Goal: Information Seeking & Learning: Learn about a topic

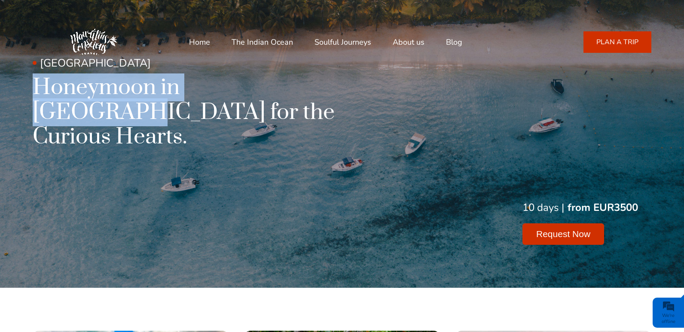
drag, startPoint x: 282, startPoint y: 88, endPoint x: 38, endPoint y: 97, distance: 243.7
click at [38, 97] on h1 "Honeymoon in [GEOGRAPHIC_DATA] for the Curious Hearts." at bounding box center [217, 112] width 369 height 74
copy h1 "Honeymoon in [GEOGRAPHIC_DATA]"
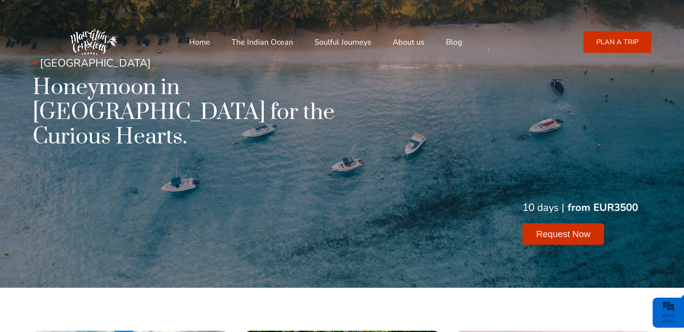
click at [280, 155] on div "Mauritius Honeymoon in [GEOGRAPHIC_DATA] for the Curious Hearts. 10 days | from…" at bounding box center [342, 150] width 618 height 189
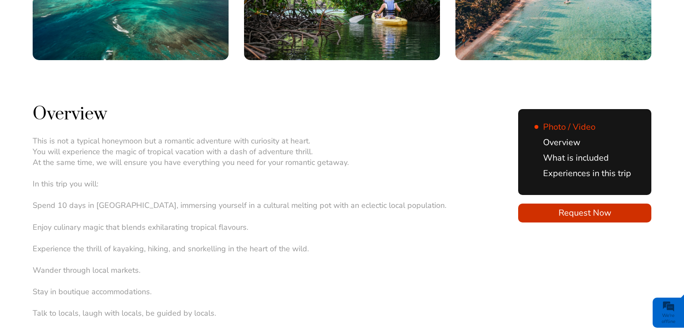
scroll to position [401, 0]
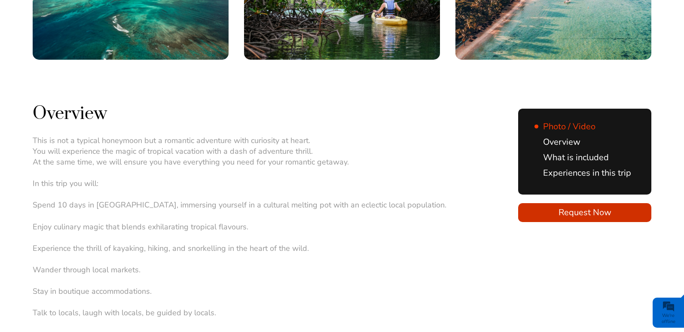
click at [362, 152] on div "This is not a typical honeymoon but a romantic adventure with curiosity at hear…" at bounding box center [267, 232] width 468 height 194
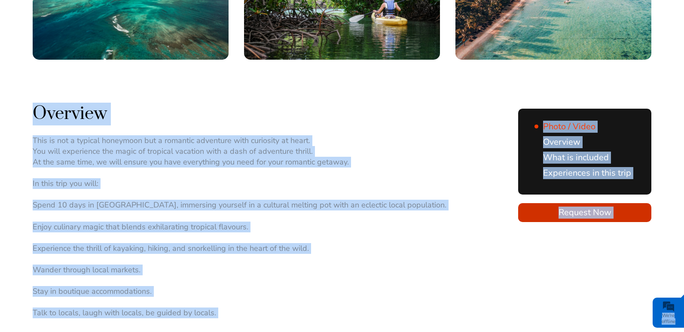
click at [336, 188] on div "This is not a typical honeymoon but a romantic adventure with curiosity at hear…" at bounding box center [267, 232] width 468 height 194
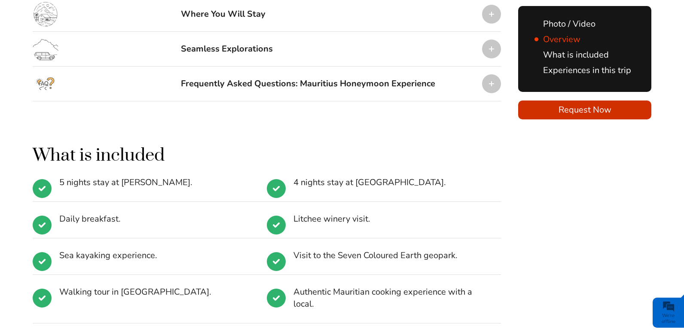
scroll to position [1431, 0]
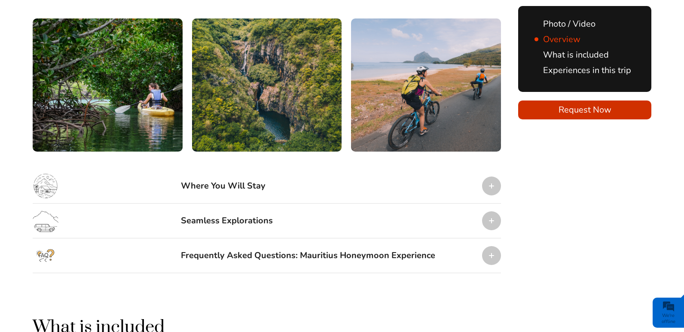
click at [496, 177] on div at bounding box center [491, 186] width 19 height 19
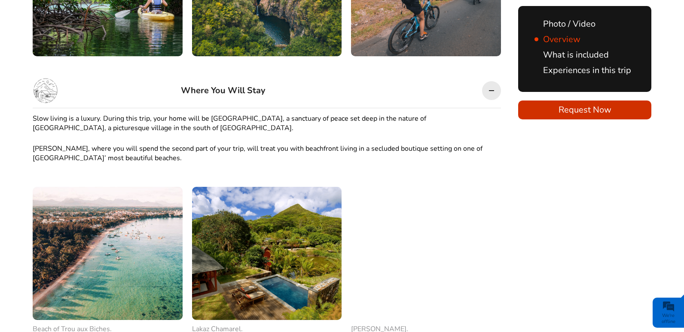
scroll to position [1546, 0]
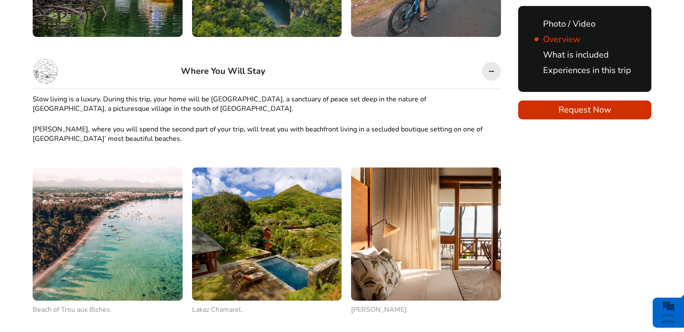
click at [404, 94] on p "Slow living is a luxury. During this trip, your home will be [GEOGRAPHIC_DATA],…" at bounding box center [267, 103] width 468 height 19
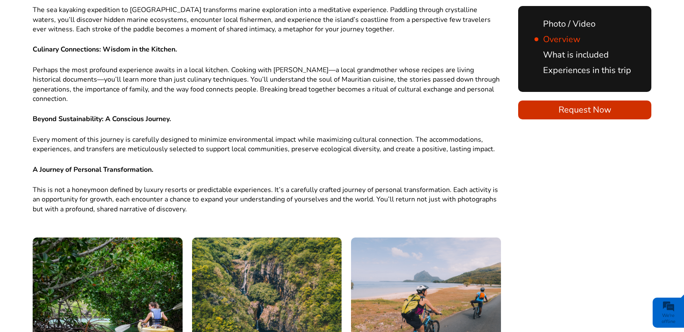
scroll to position [1203, 0]
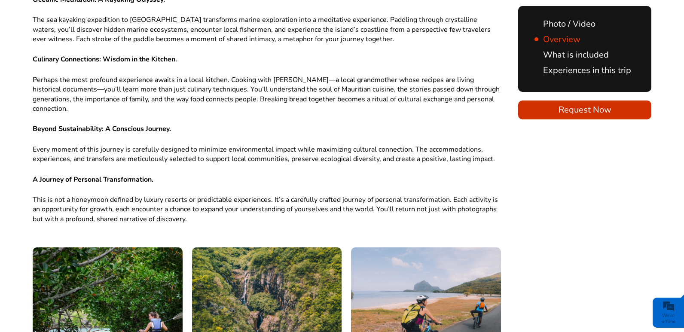
click at [396, 145] on p "Every moment of this journey is carefully designed to minimize environmental im…" at bounding box center [267, 154] width 468 height 19
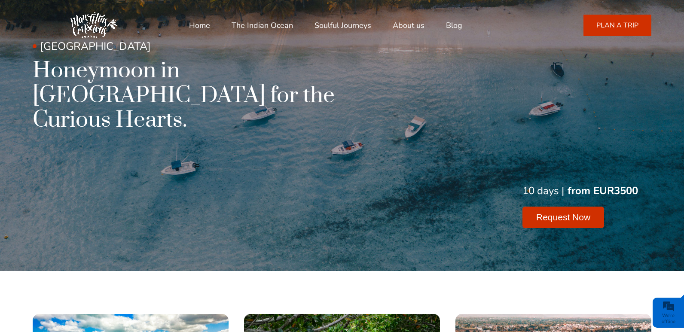
scroll to position [0, 0]
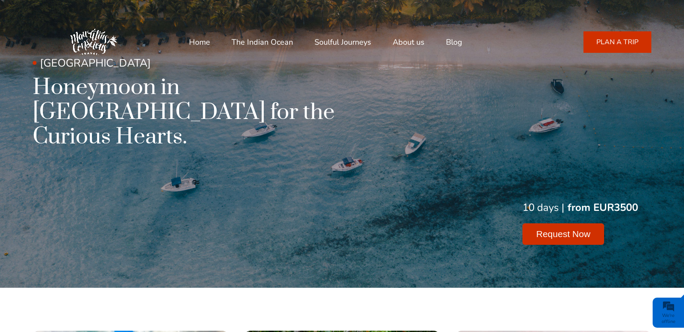
click at [228, 164] on div "Mauritius Honeymoon in [GEOGRAPHIC_DATA] for the Curious Hearts. 10 days | from…" at bounding box center [342, 150] width 618 height 189
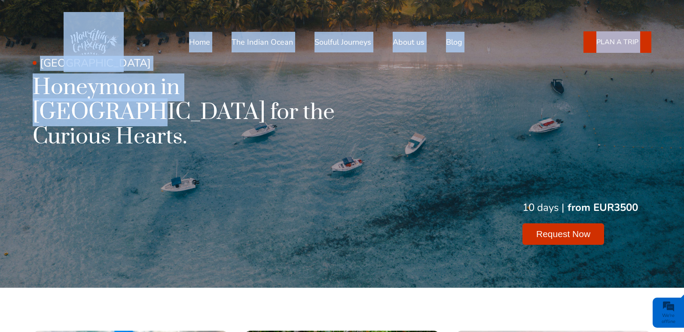
drag, startPoint x: 279, startPoint y: 85, endPoint x: 27, endPoint y: 70, distance: 252.6
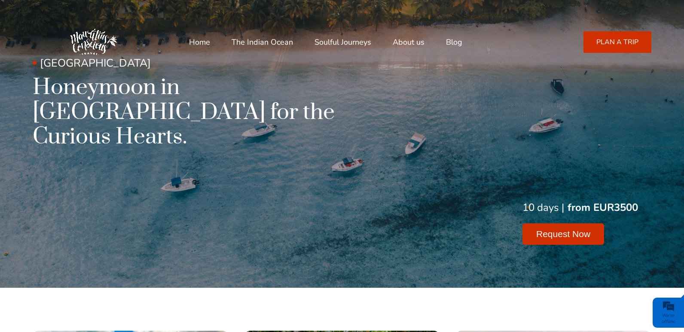
click at [78, 106] on h1 "Honeymoon in [GEOGRAPHIC_DATA] for the Curious Hearts." at bounding box center [217, 112] width 369 height 74
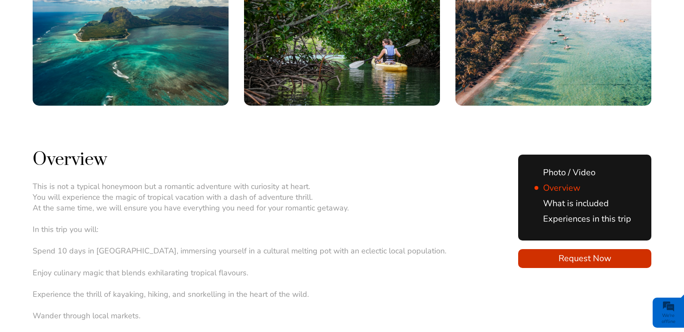
scroll to position [401, 0]
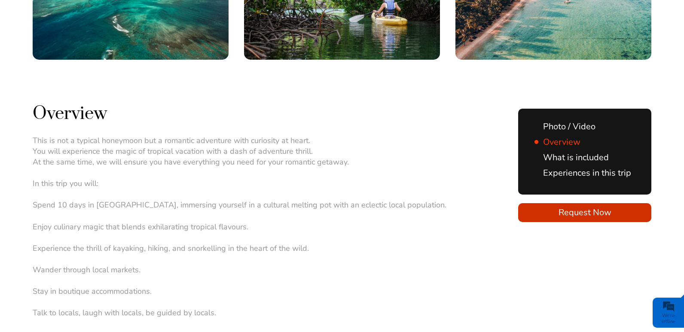
click at [72, 135] on p "This is not a typical honeymoon but a romantic adventure with curiosity at hear…" at bounding box center [267, 151] width 468 height 33
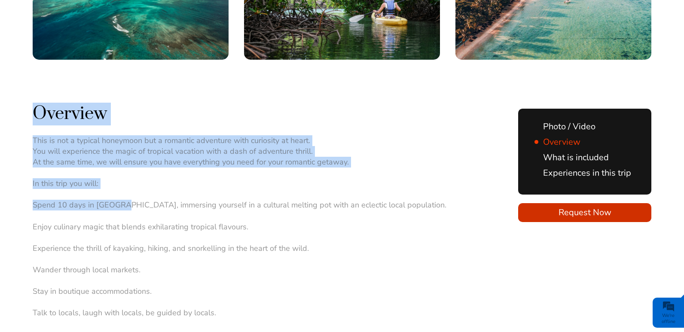
drag, startPoint x: 29, startPoint y: 180, endPoint x: 120, endPoint y: 180, distance: 91.0
click at [120, 200] on p "Spend 10 days in [GEOGRAPHIC_DATA], immersing yourself in a cultural melting po…" at bounding box center [267, 205] width 468 height 11
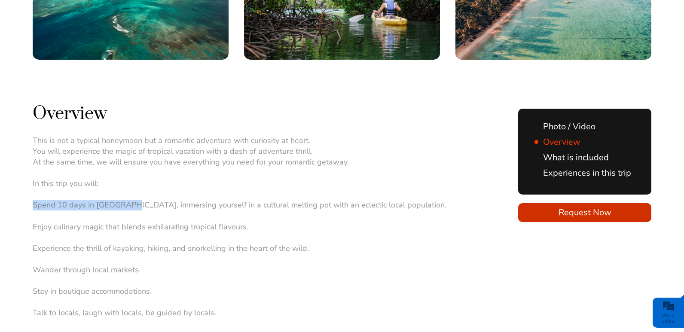
drag, startPoint x: 125, startPoint y: 180, endPoint x: 33, endPoint y: 178, distance: 92.4
click at [33, 200] on p "Spend 10 days in [GEOGRAPHIC_DATA], immersing yourself in a cultural melting po…" at bounding box center [267, 205] width 468 height 11
copy p "Spend 10 days in [GEOGRAPHIC_DATA]"
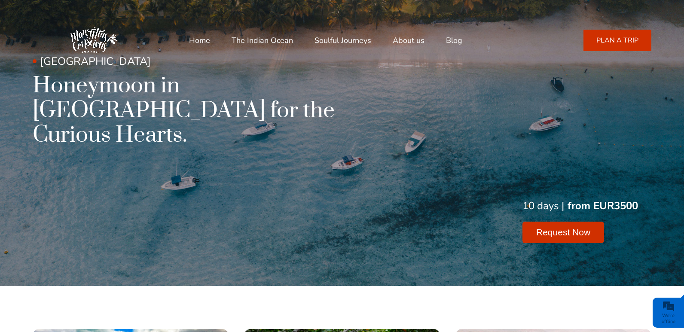
scroll to position [0, 0]
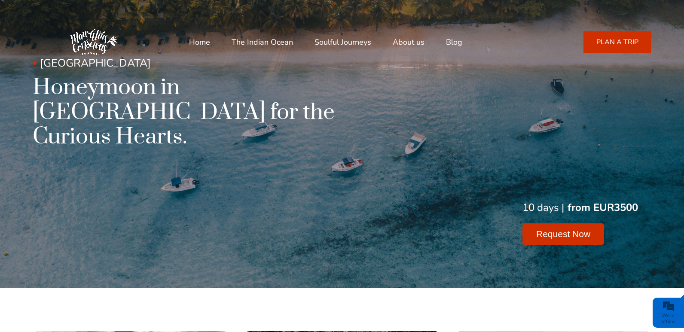
click at [176, 144] on div "Mauritius Honeymoon in [GEOGRAPHIC_DATA] for the Curious Hearts. 10 days | from…" at bounding box center [342, 150] width 618 height 189
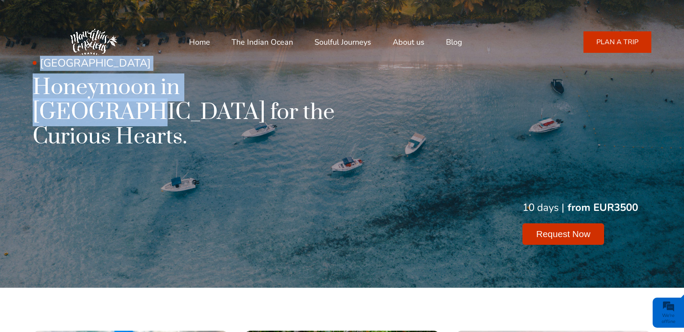
drag, startPoint x: 278, startPoint y: 85, endPoint x: 24, endPoint y: 86, distance: 254.2
click at [24, 86] on div "Mauritius Honeymoon in [GEOGRAPHIC_DATA] for the Curious Hearts. 10 days | from…" at bounding box center [342, 150] width 684 height 189
click at [60, 88] on h1 "Honeymoon in [GEOGRAPHIC_DATA] for the Curious Hearts." at bounding box center [217, 112] width 369 height 74
drag, startPoint x: 36, startPoint y: 82, endPoint x: 279, endPoint y: 88, distance: 243.6
click at [279, 88] on h1 "Honeymoon in [GEOGRAPHIC_DATA] for the Curious Hearts." at bounding box center [217, 112] width 369 height 74
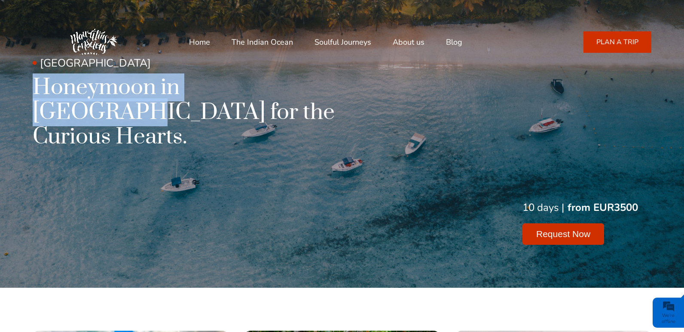
copy h1 "Honeymoon in [GEOGRAPHIC_DATA]"
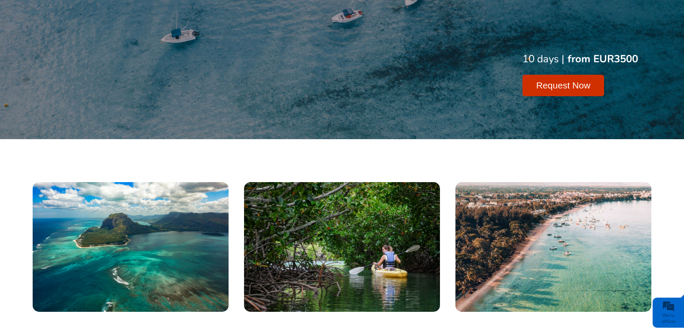
scroll to position [401, 0]
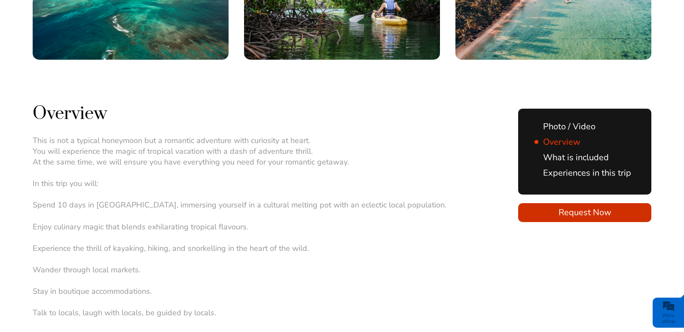
click at [215, 222] on p "Enjoy culinary magic that blends exhilarating tropical flavours." at bounding box center [267, 227] width 468 height 11
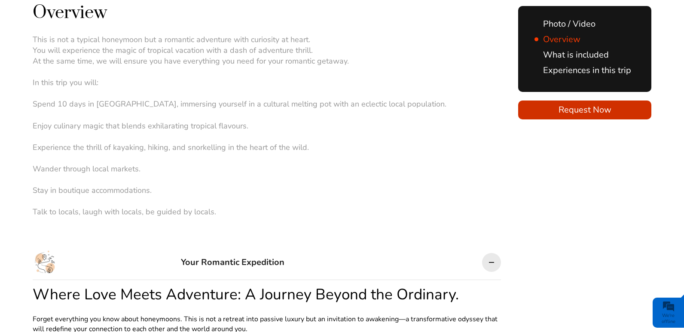
scroll to position [630, 0]
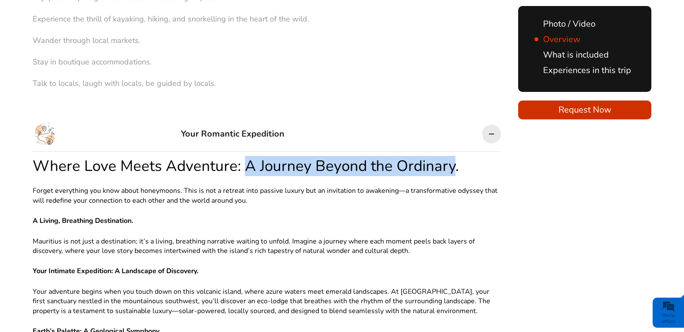
drag, startPoint x: 241, startPoint y: 140, endPoint x: 450, endPoint y: 140, distance: 209.6
click at [450, 157] on h2 "Where Love Meets Adventure: A Journey Beyond the Ordinary." at bounding box center [267, 166] width 468 height 18
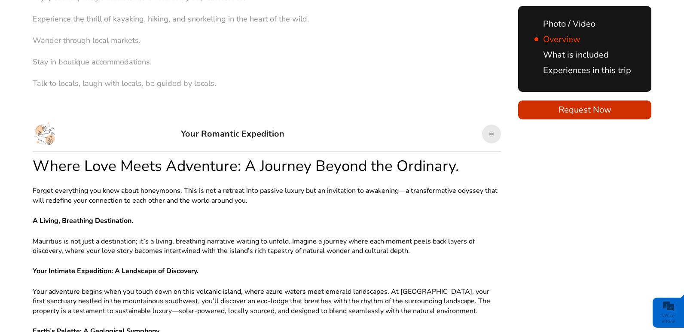
click at [276, 237] on p "Mauritius is not just a destination; it’s a living, breathing narrative waiting…" at bounding box center [267, 246] width 468 height 19
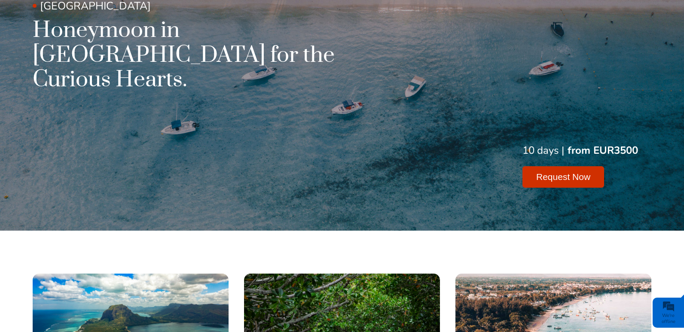
scroll to position [0, 0]
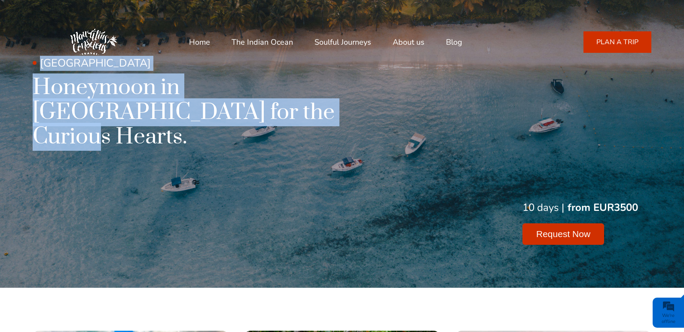
drag, startPoint x: 183, startPoint y: 116, endPoint x: 20, endPoint y: 89, distance: 165.7
click at [20, 89] on div "Mauritius Honeymoon in [GEOGRAPHIC_DATA] for the Curious Hearts. 10 days | from…" at bounding box center [342, 150] width 684 height 189
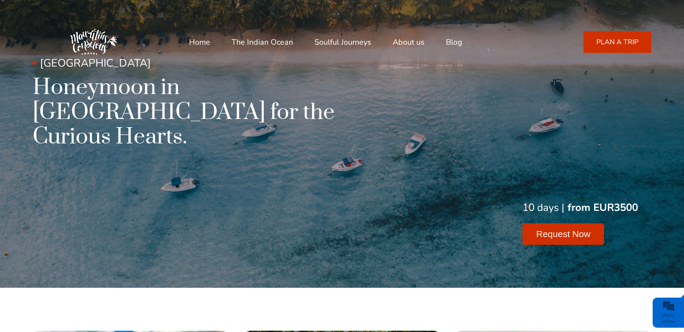
click at [28, 92] on div "Mauritius Honeymoon in [GEOGRAPHIC_DATA] for the Curious Hearts. 10 days | from…" at bounding box center [342, 150] width 684 height 189
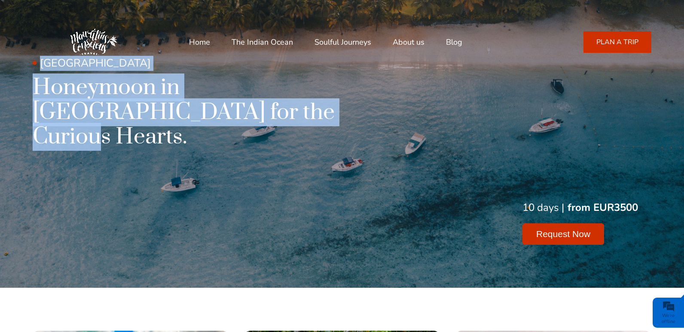
drag, startPoint x: 32, startPoint y: 82, endPoint x: 183, endPoint y: 107, distance: 152.9
click at [183, 107] on div "Mauritius Honeymoon in [GEOGRAPHIC_DATA] for the Curious Hearts. 10 days | from…" at bounding box center [342, 150] width 684 height 189
click at [183, 111] on h1 "Honeymoon in [GEOGRAPHIC_DATA] for the Curious Hearts." at bounding box center [217, 112] width 369 height 74
drag, startPoint x: 182, startPoint y: 118, endPoint x: 34, endPoint y: 83, distance: 152.1
click at [34, 83] on h1 "Honeymoon in [GEOGRAPHIC_DATA] for the Curious Hearts." at bounding box center [217, 112] width 369 height 74
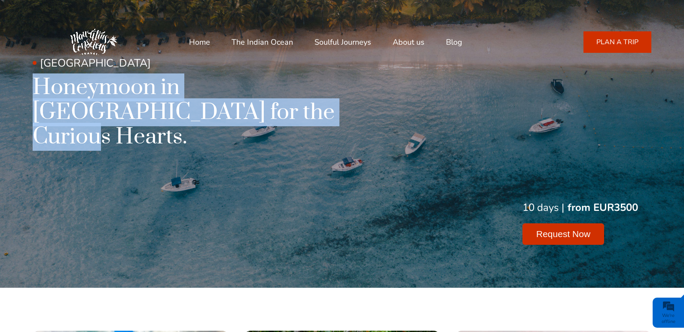
copy h1 "Honeymoon in [GEOGRAPHIC_DATA] for the Curious Hearts"
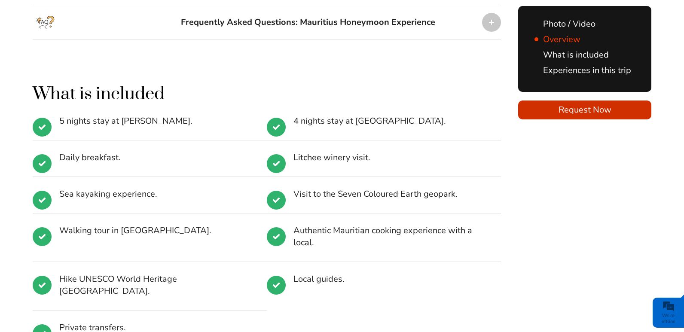
scroll to position [1890, 0]
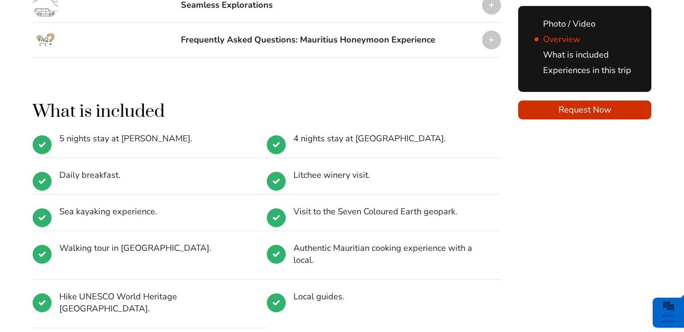
drag, startPoint x: 57, startPoint y: 111, endPoint x: 169, endPoint y: 121, distance: 113.0
click at [169, 133] on li "5 nights stay at [PERSON_NAME]." at bounding box center [150, 145] width 234 height 25
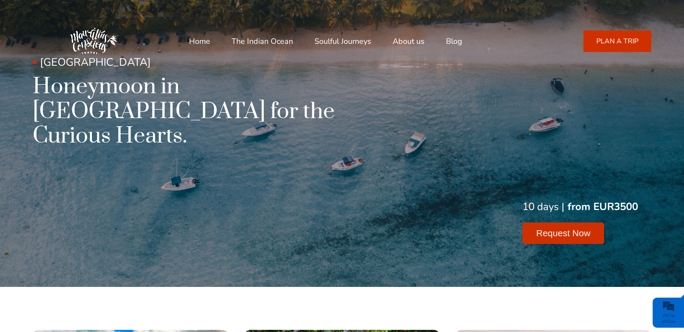
scroll to position [0, 0]
